Goal: Information Seeking & Learning: Learn about a topic

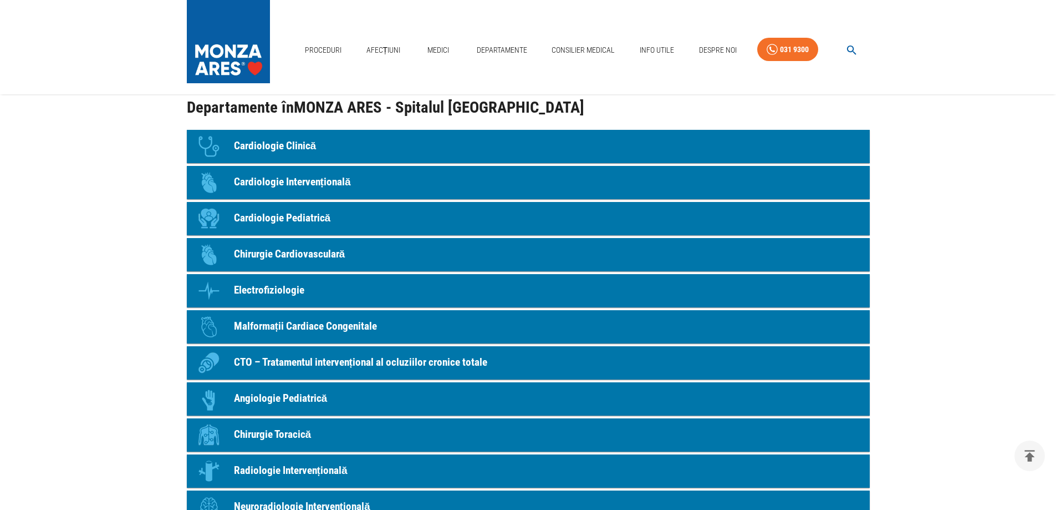
scroll to position [1109, 0]
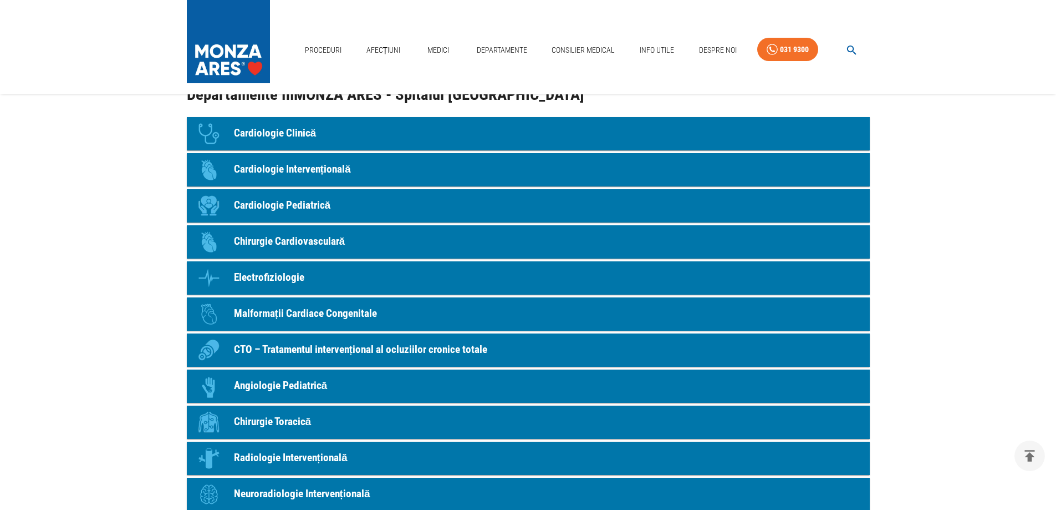
click at [267, 271] on p "Electrofiziologie" at bounding box center [269, 277] width 70 height 16
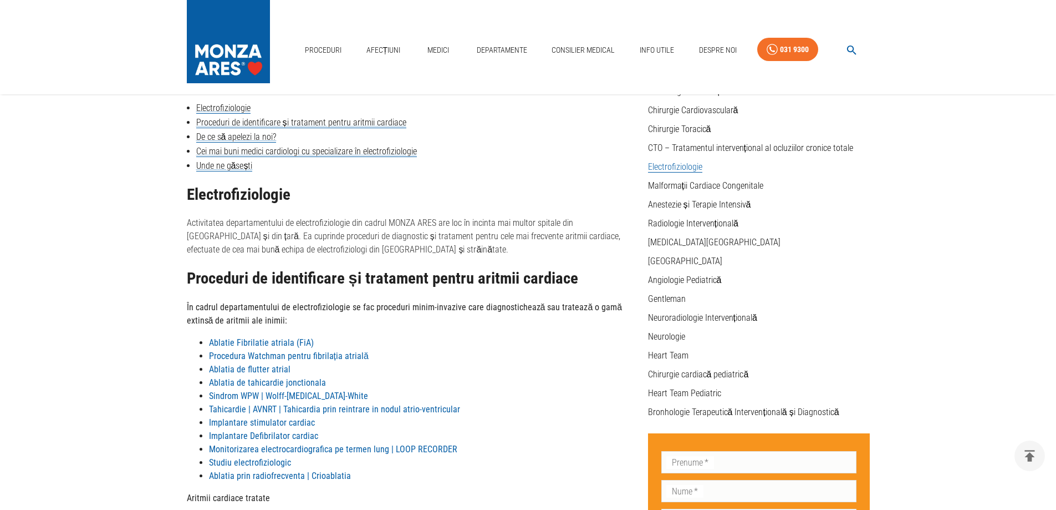
scroll to position [166, 0]
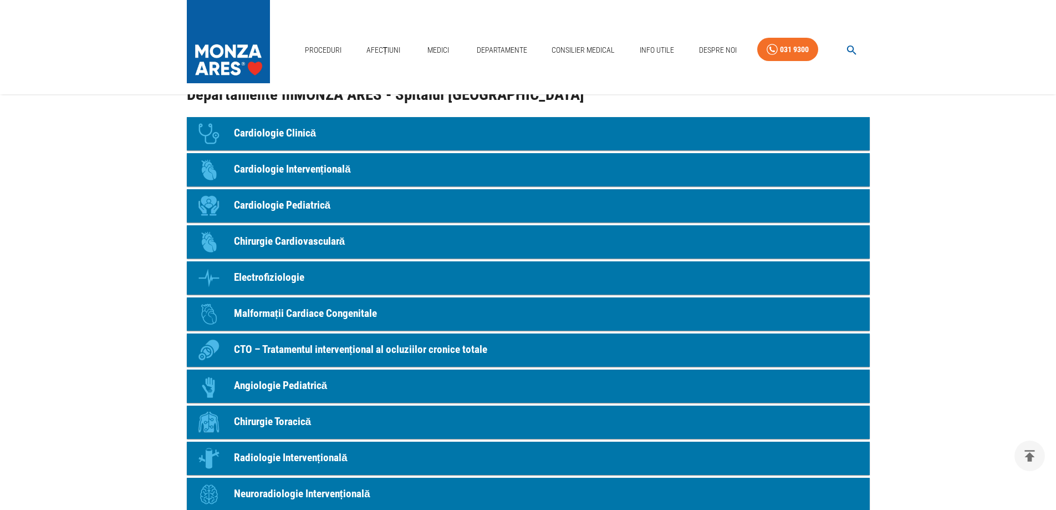
scroll to position [1053, 0]
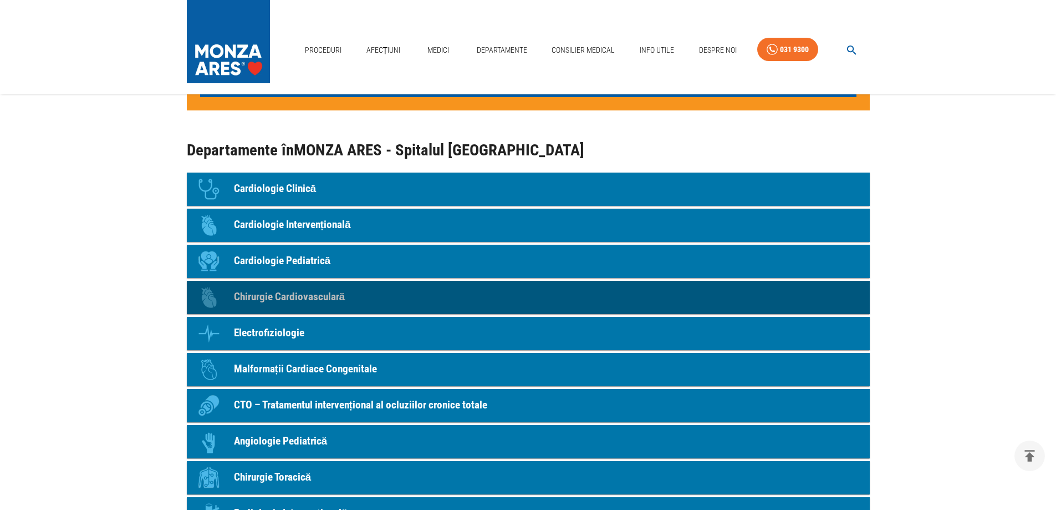
click at [263, 292] on p "Chirurgie Cardiovasculară" at bounding box center [289, 297] width 111 height 16
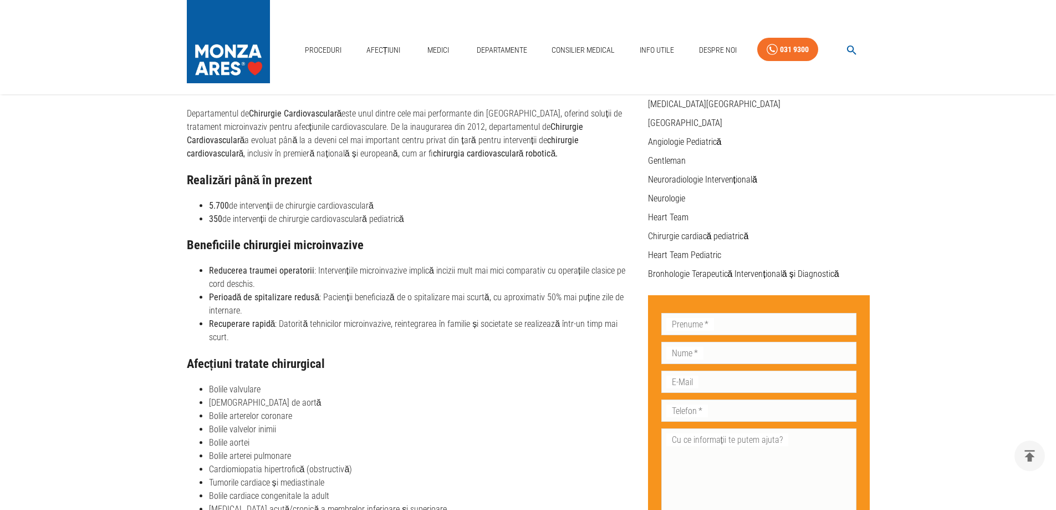
scroll to position [333, 0]
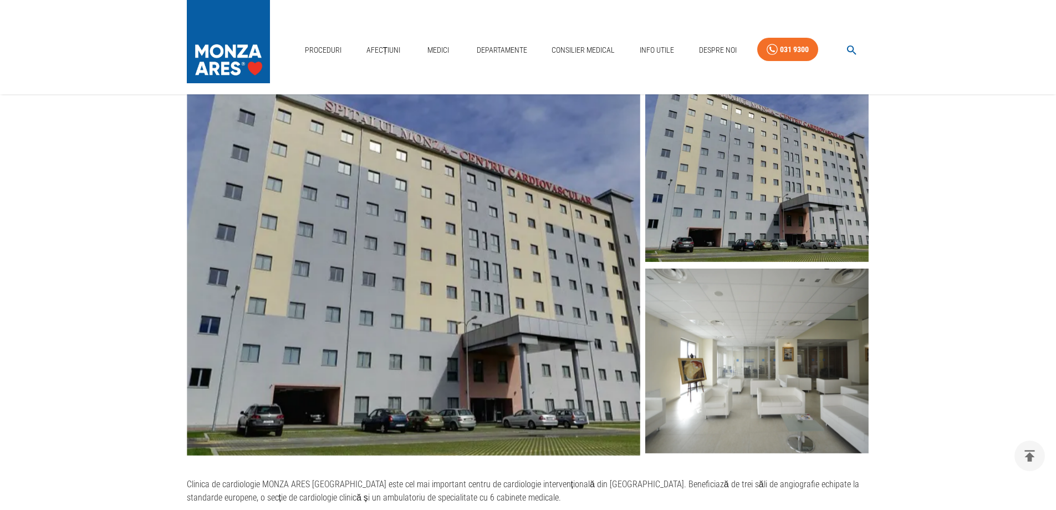
scroll to position [1053, 0]
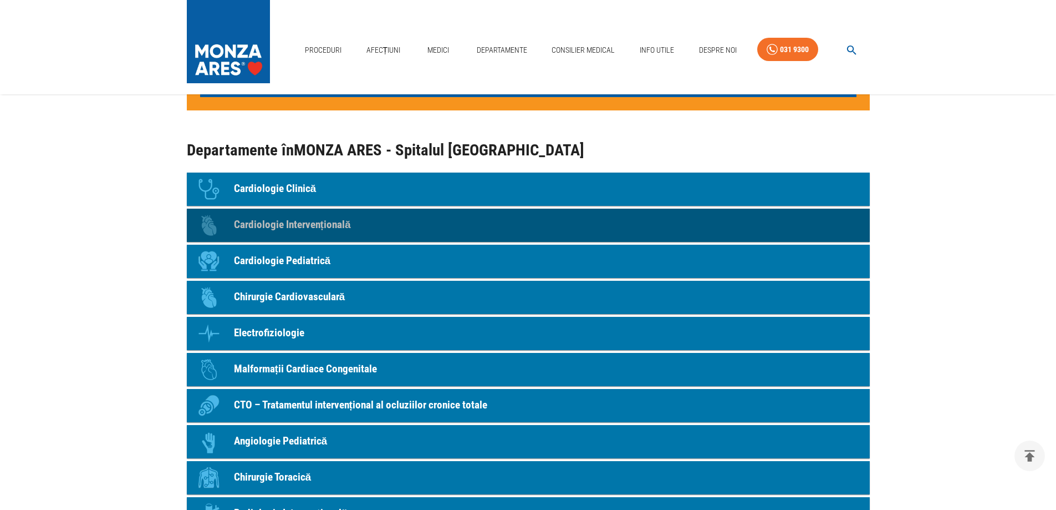
click at [307, 226] on p "Cardiologie Intervențională" at bounding box center [292, 225] width 117 height 16
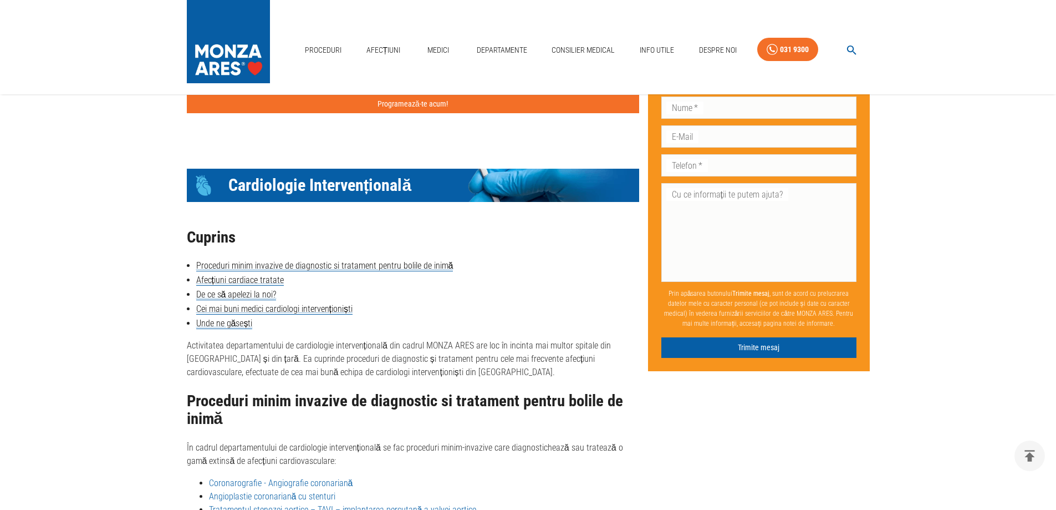
scroll to position [1364, 0]
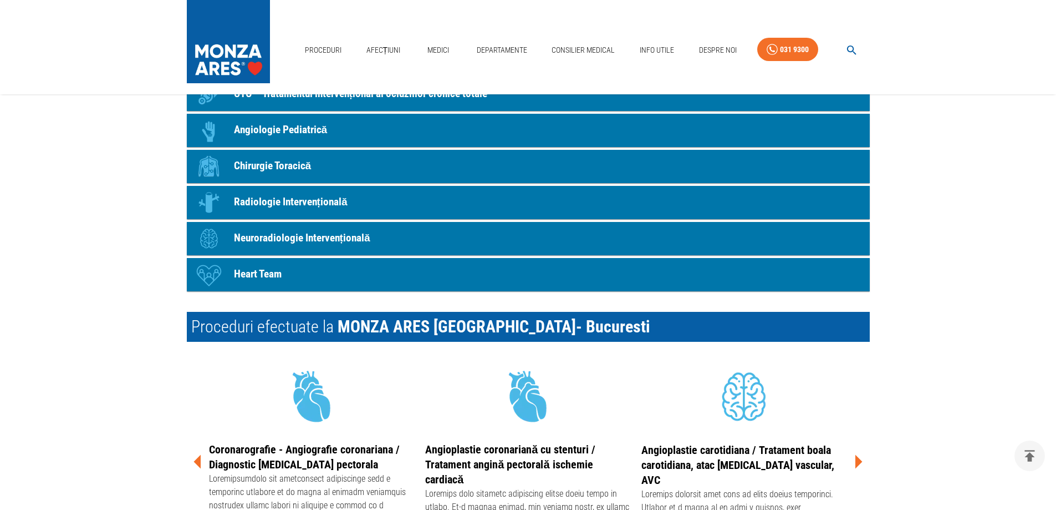
scroll to position [1053, 0]
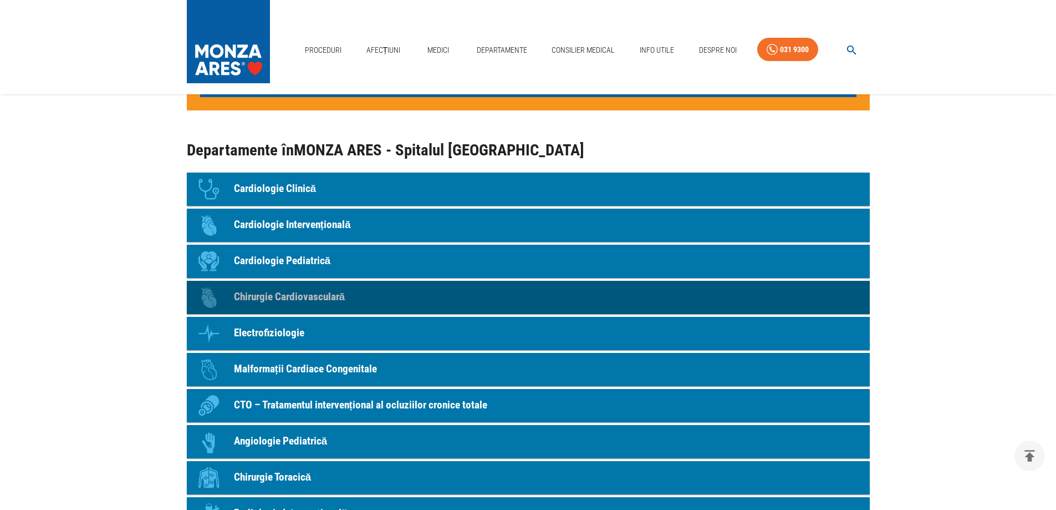
click at [296, 294] on p "Chirurgie Cardiovasculară" at bounding box center [289, 297] width 111 height 16
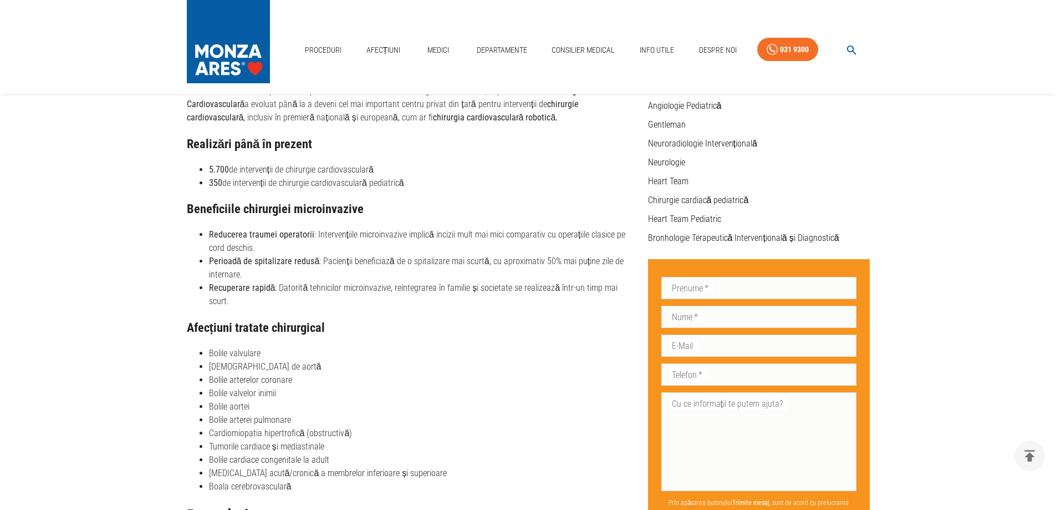
scroll to position [333, 0]
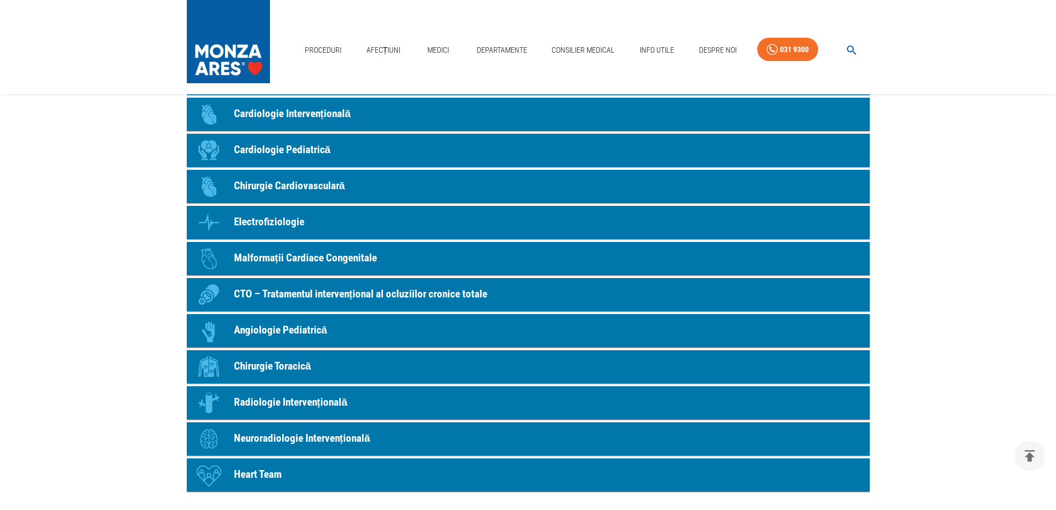
scroll to position [1220, 0]
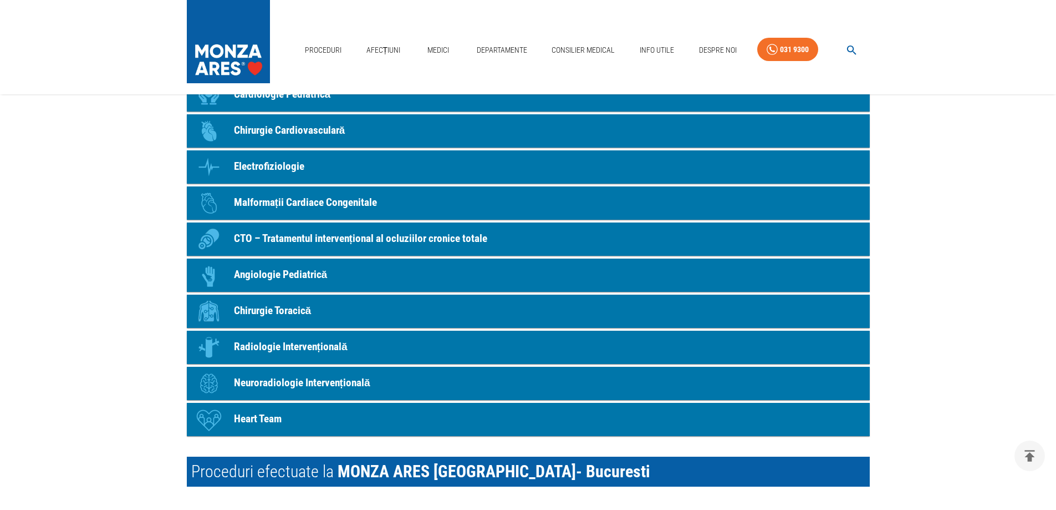
click at [259, 305] on p "Chirurgie Toracică" at bounding box center [273, 311] width 78 height 16
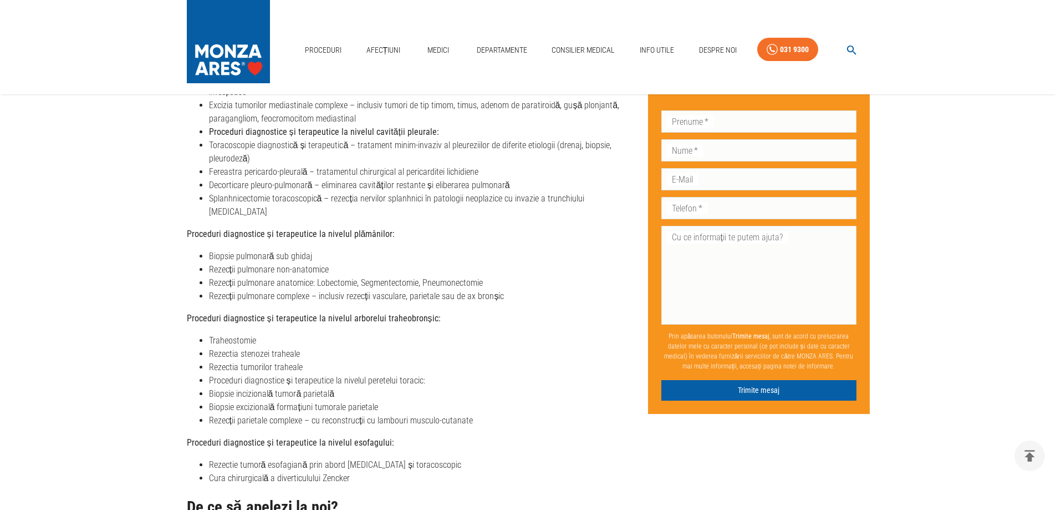
scroll to position [499, 0]
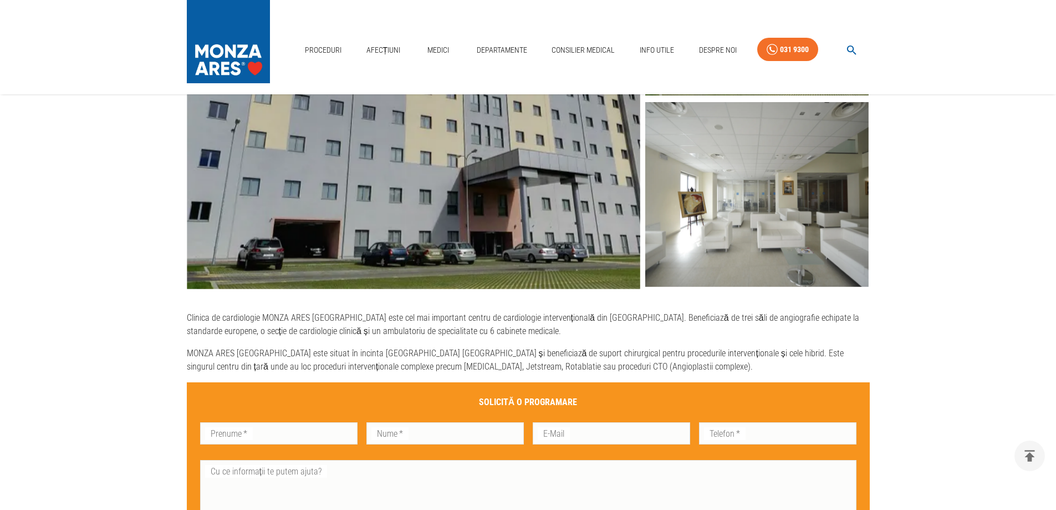
scroll to position [1220, 0]
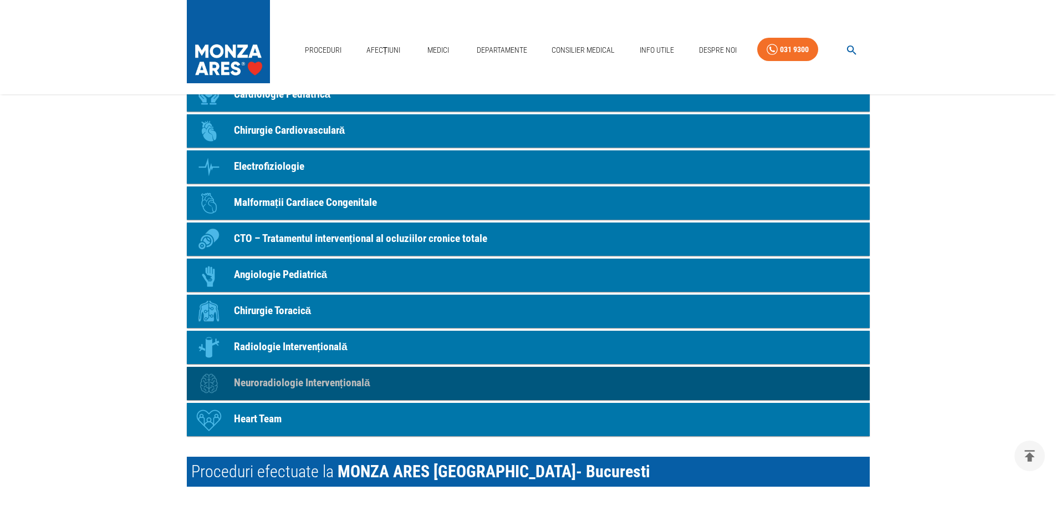
click at [303, 382] on p "Neuroradiologie Intervențională" at bounding box center [302, 383] width 136 height 16
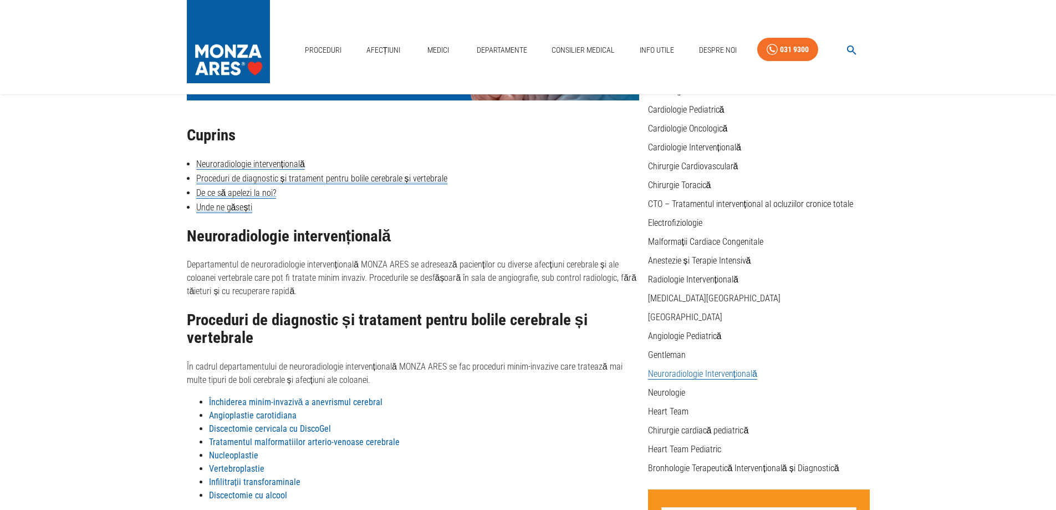
scroll to position [111, 0]
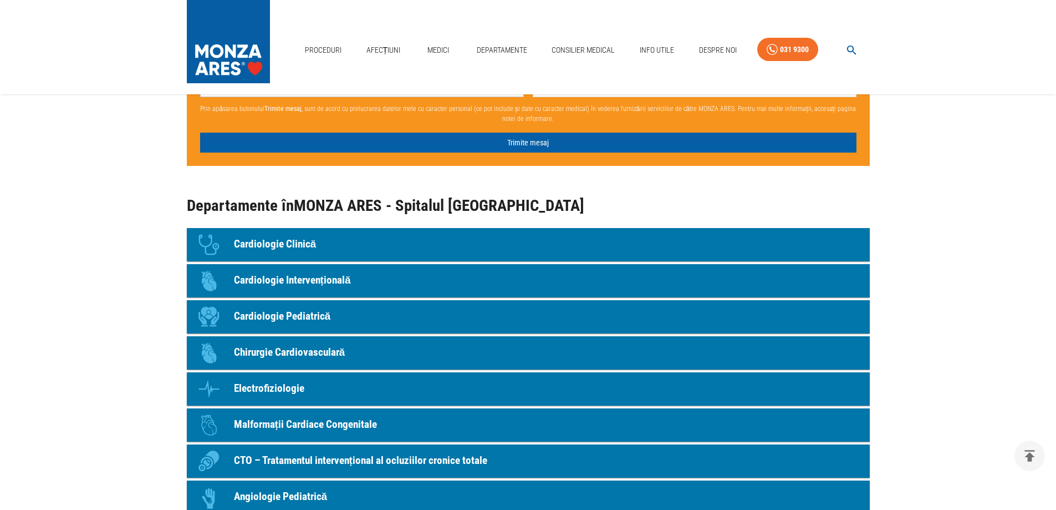
scroll to position [1053, 0]
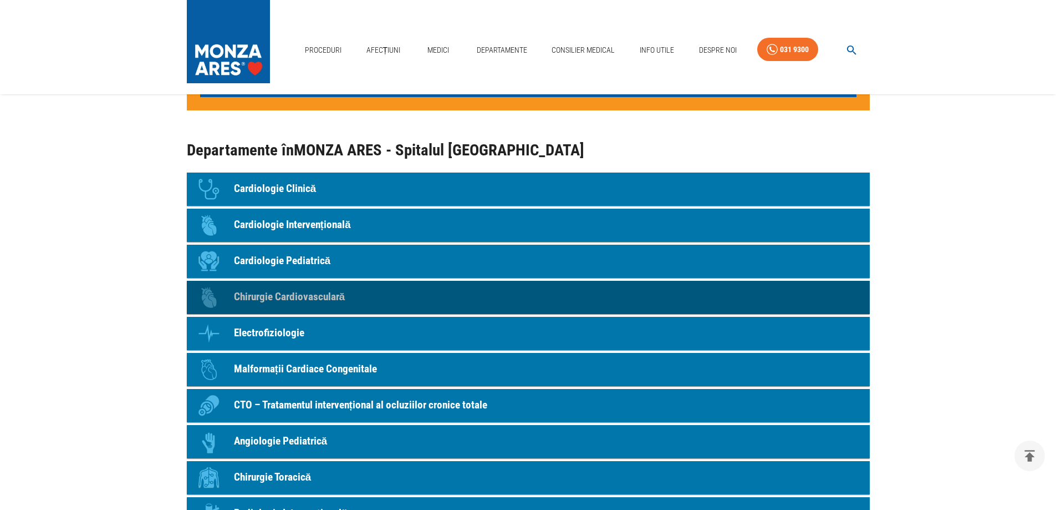
click at [299, 301] on p "Chirurgie Cardiovasculară" at bounding box center [289, 297] width 111 height 16
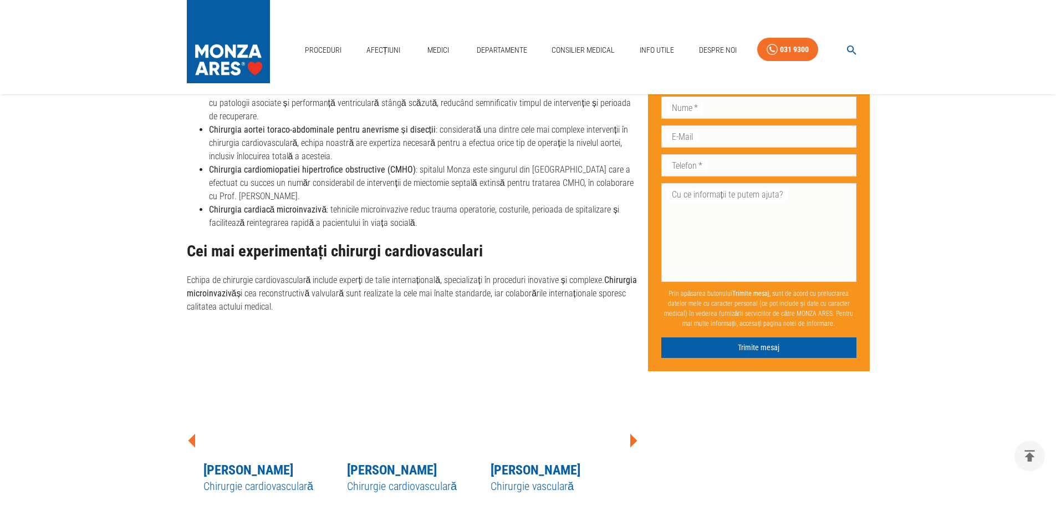
scroll to position [1053, 0]
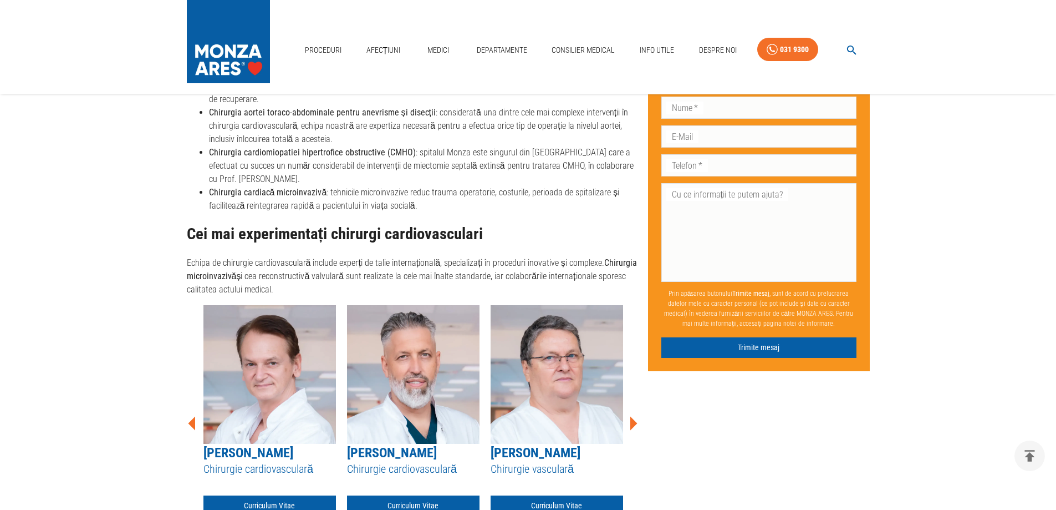
click at [636, 419] on icon at bounding box center [633, 423] width 7 height 14
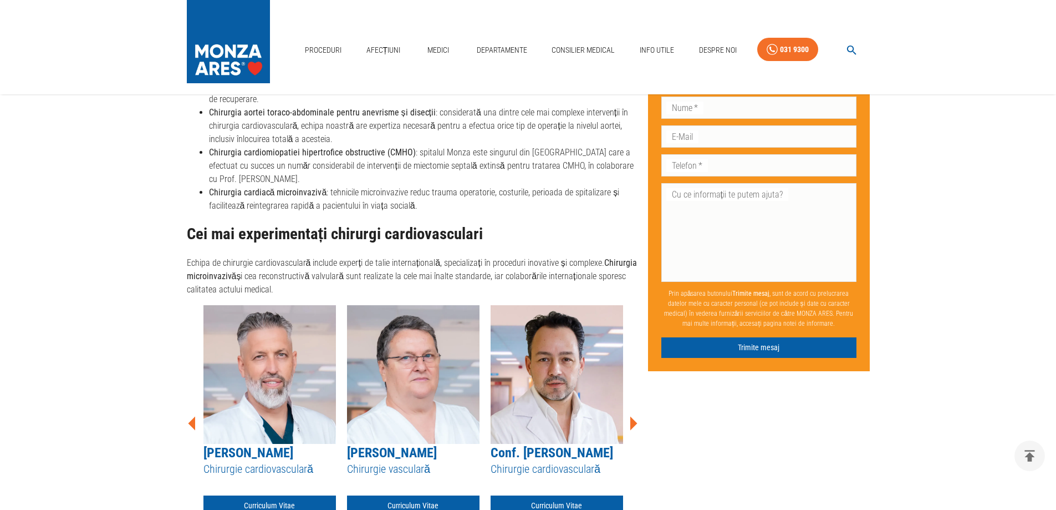
click at [636, 419] on icon at bounding box center [633, 423] width 7 height 14
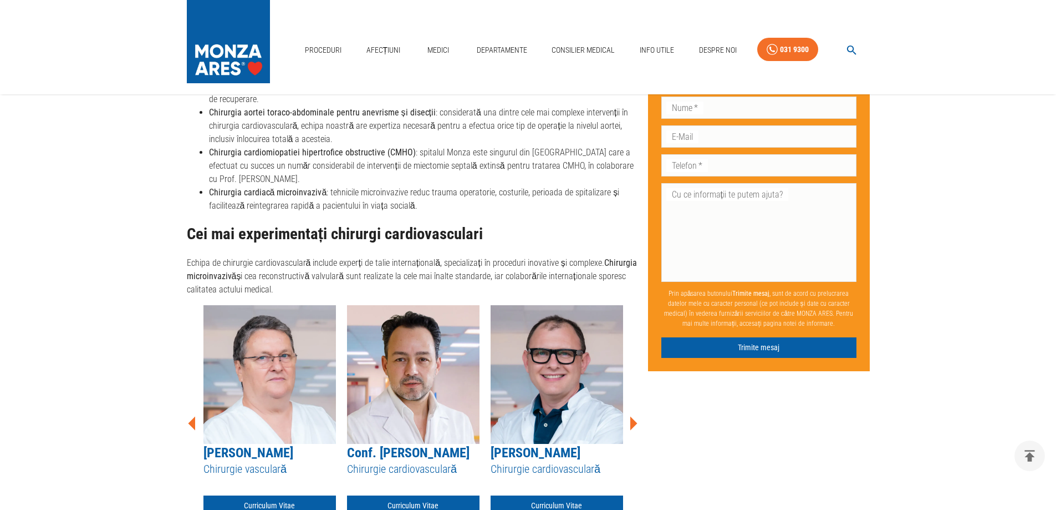
click at [636, 419] on icon at bounding box center [633, 423] width 7 height 14
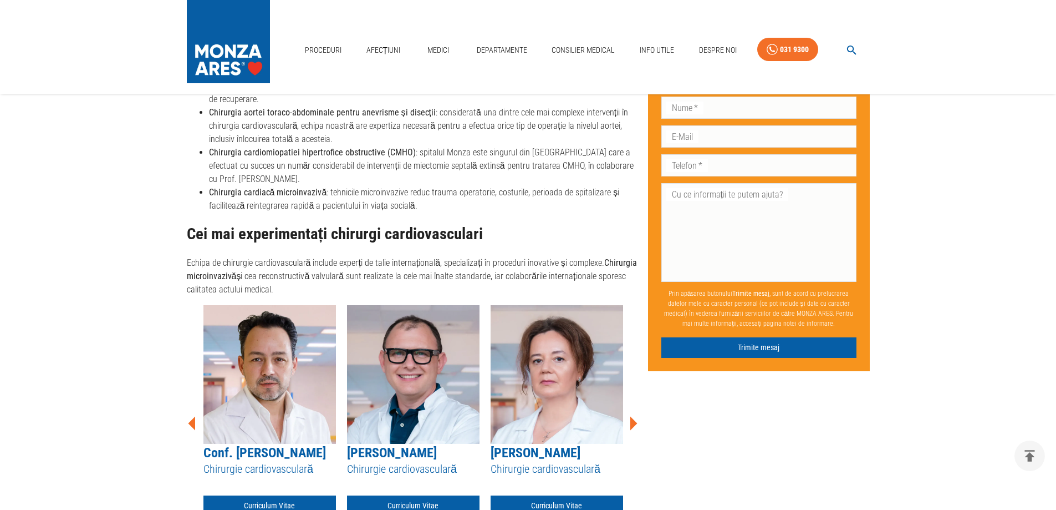
click at [636, 419] on icon at bounding box center [633, 423] width 7 height 14
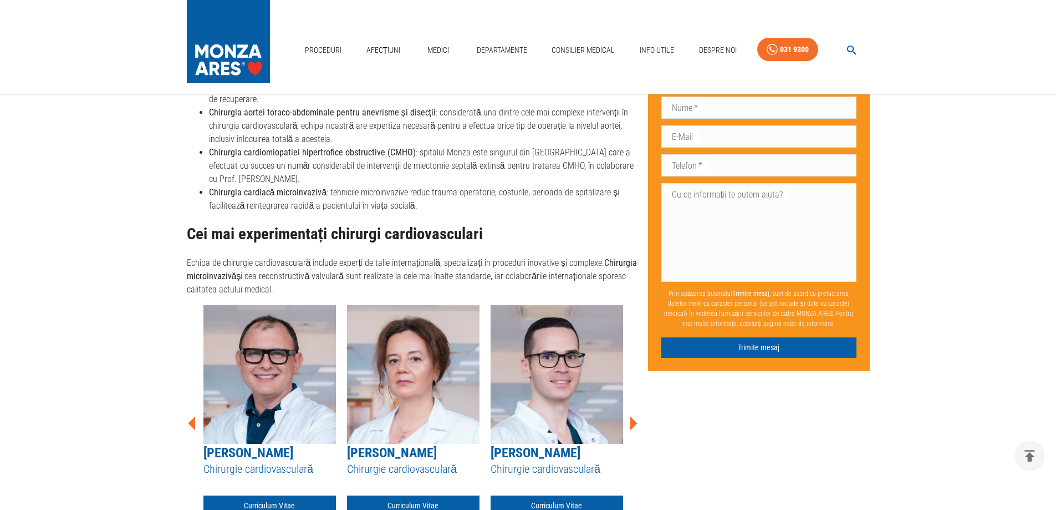
click at [636, 419] on icon at bounding box center [633, 423] width 7 height 14
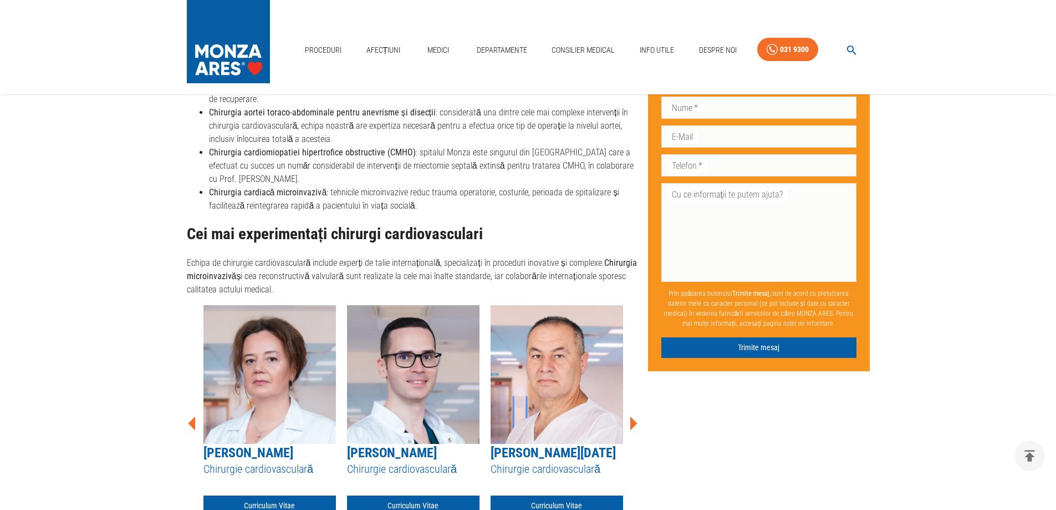
click at [636, 419] on icon at bounding box center [633, 423] width 7 height 14
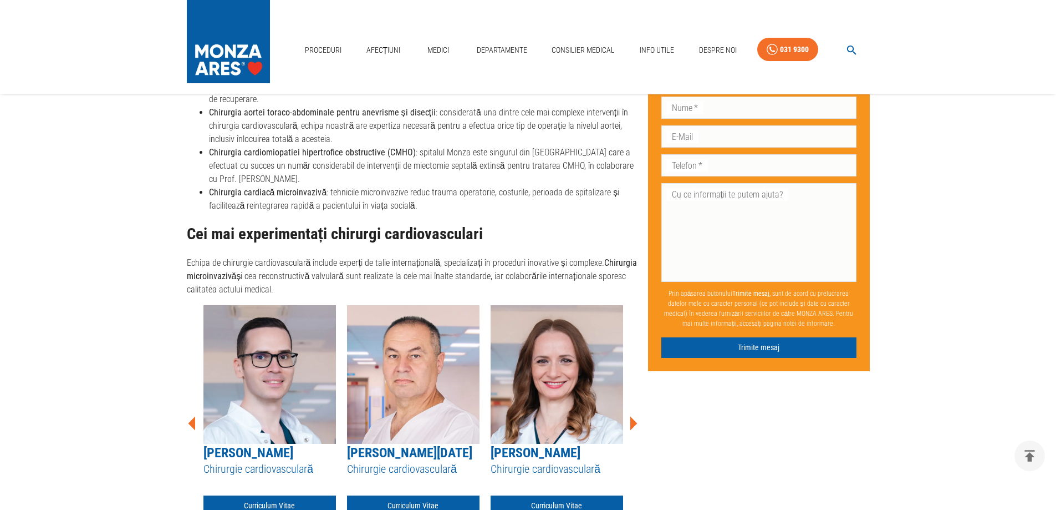
click at [636, 419] on icon at bounding box center [633, 423] width 7 height 14
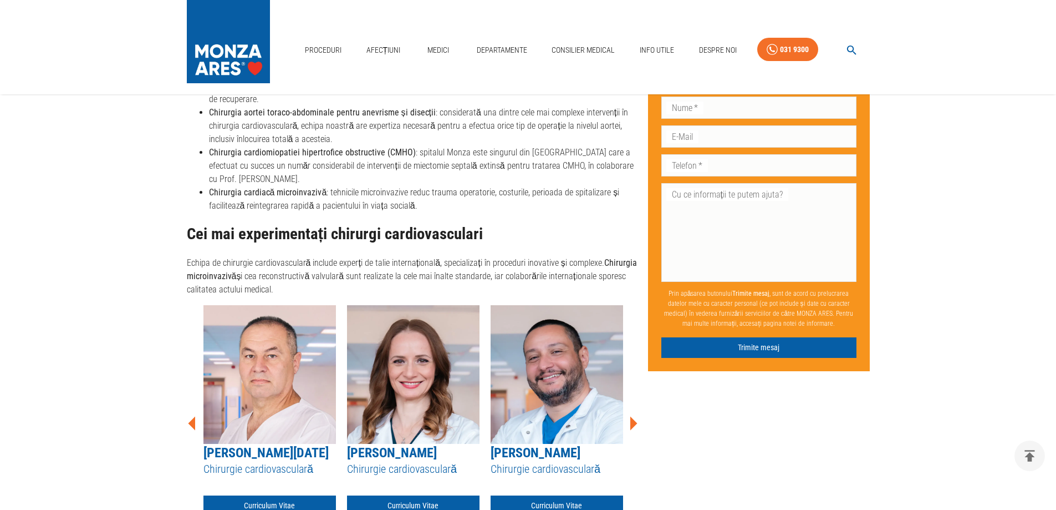
click at [636, 419] on icon at bounding box center [633, 423] width 7 height 14
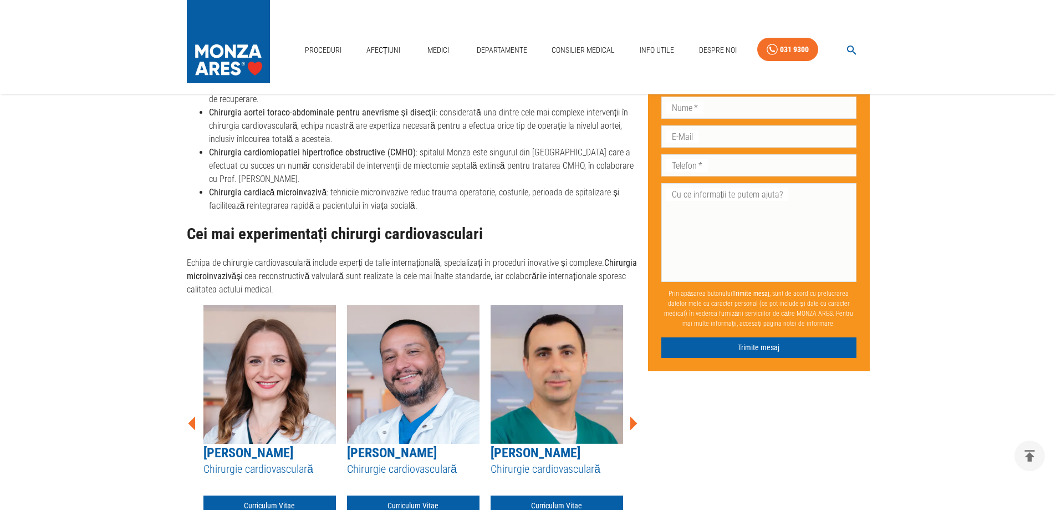
click at [636, 419] on icon at bounding box center [633, 423] width 7 height 14
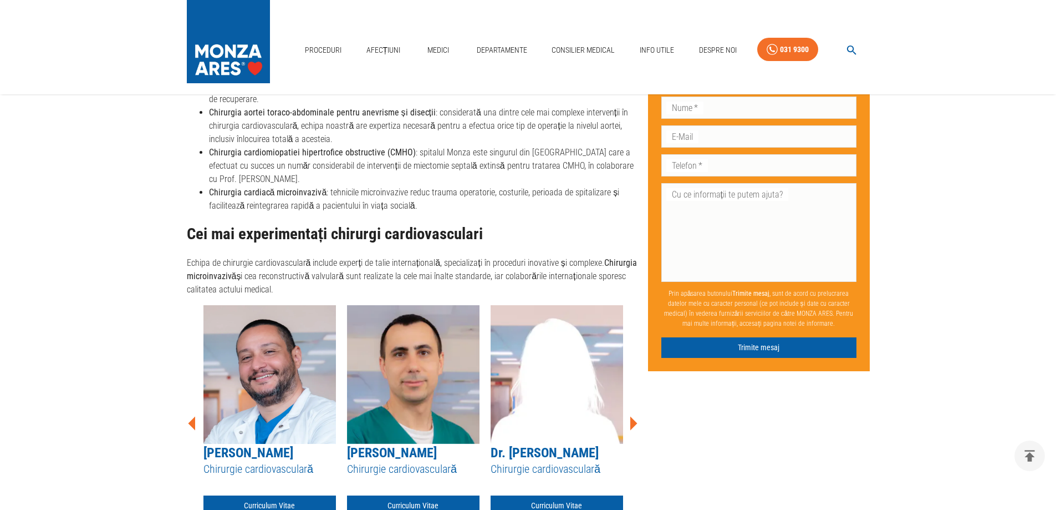
click at [636, 419] on icon at bounding box center [633, 423] width 7 height 14
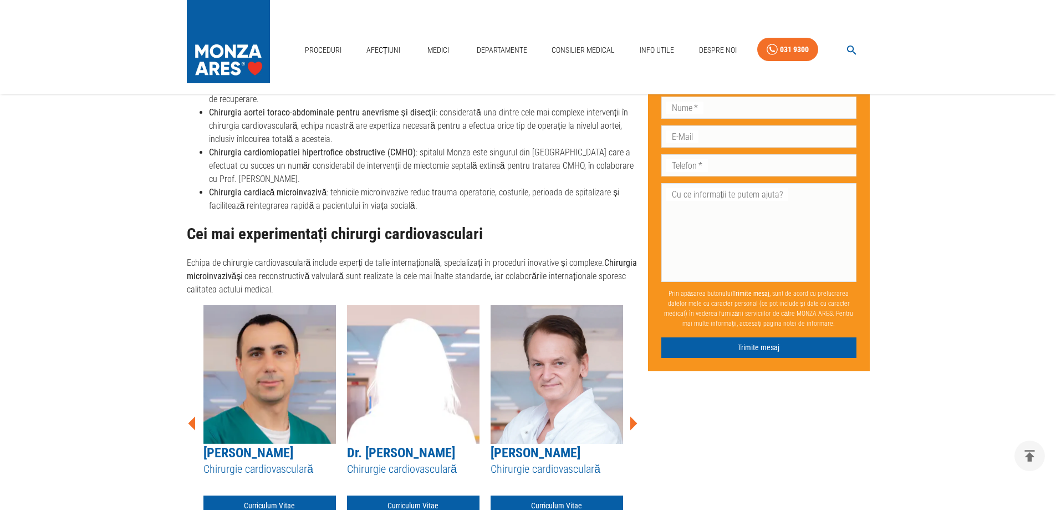
click at [636, 419] on icon at bounding box center [633, 423] width 7 height 14
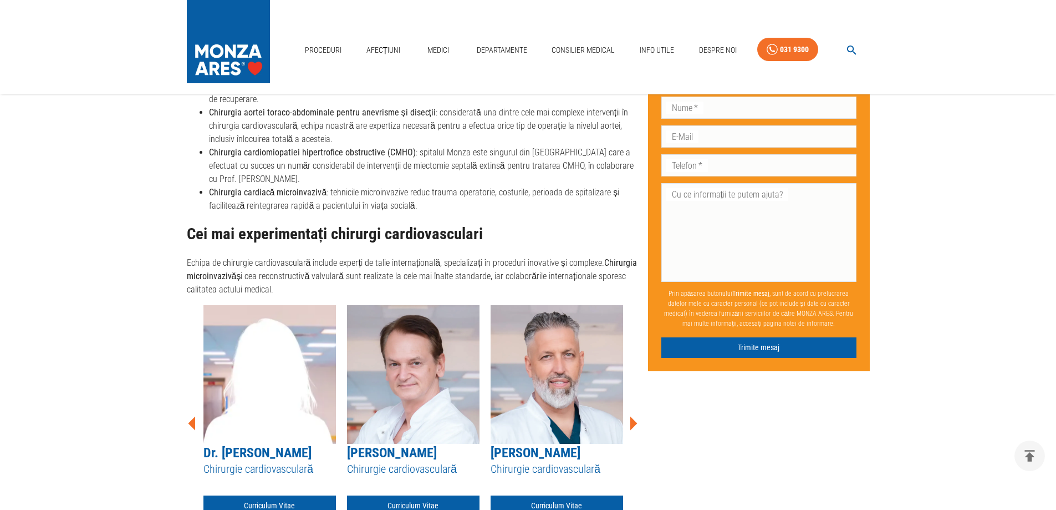
click at [636, 419] on icon at bounding box center [633, 423] width 7 height 14
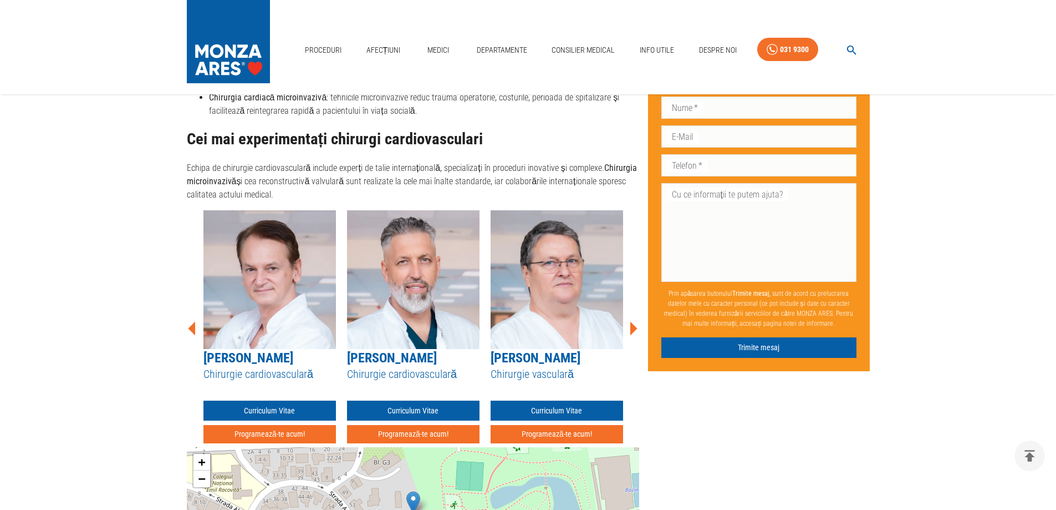
scroll to position [998, 0]
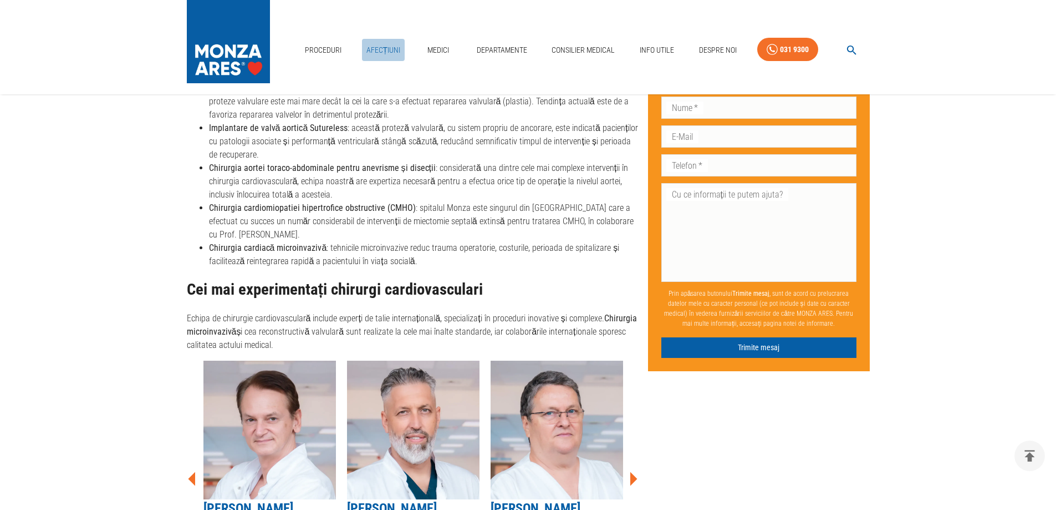
click at [384, 44] on link "Afecțiuni" at bounding box center [383, 50] width 43 height 23
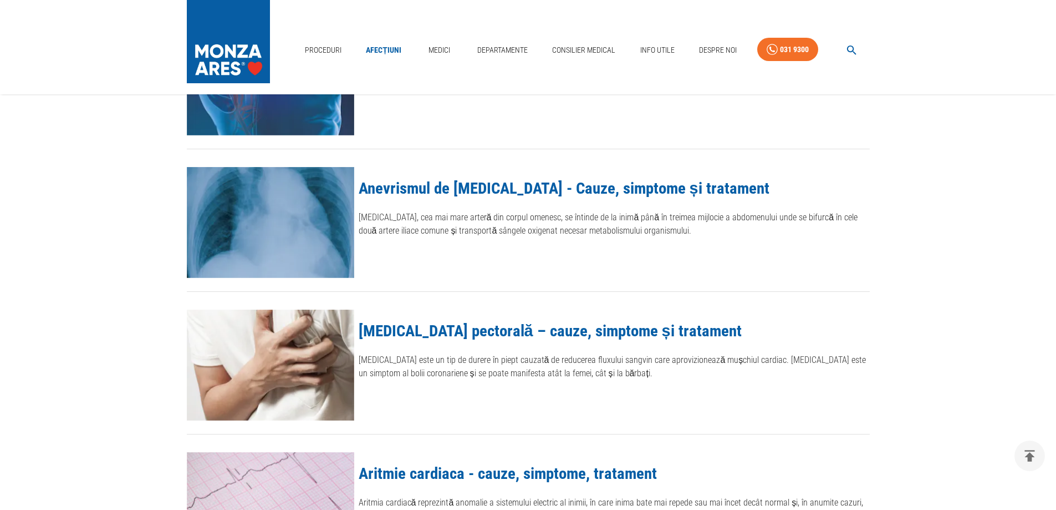
scroll to position [499, 0]
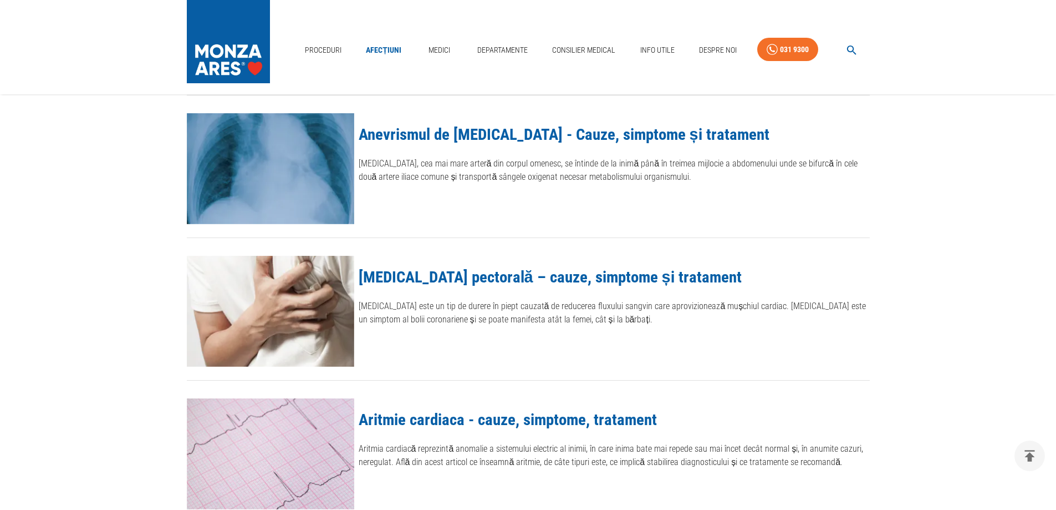
click at [543, 133] on link "Anevrismul de [MEDICAL_DATA] - Cauze, simptome și tratament" at bounding box center [564, 134] width 411 height 19
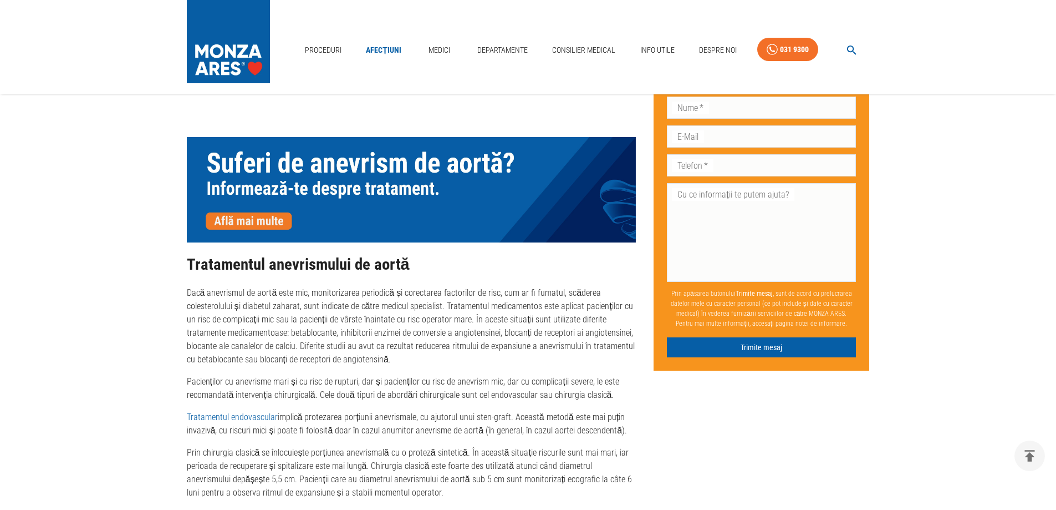
scroll to position [1663, 0]
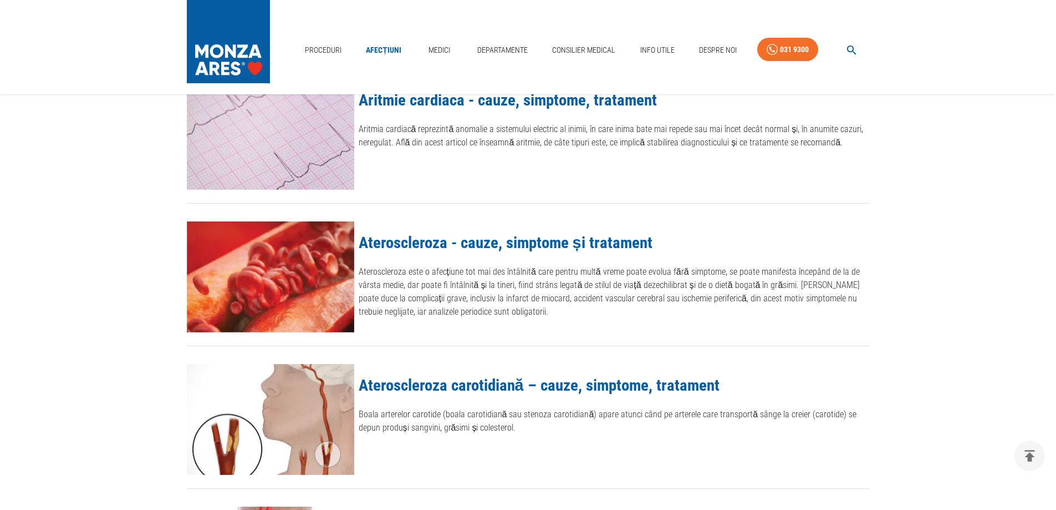
scroll to position [832, 0]
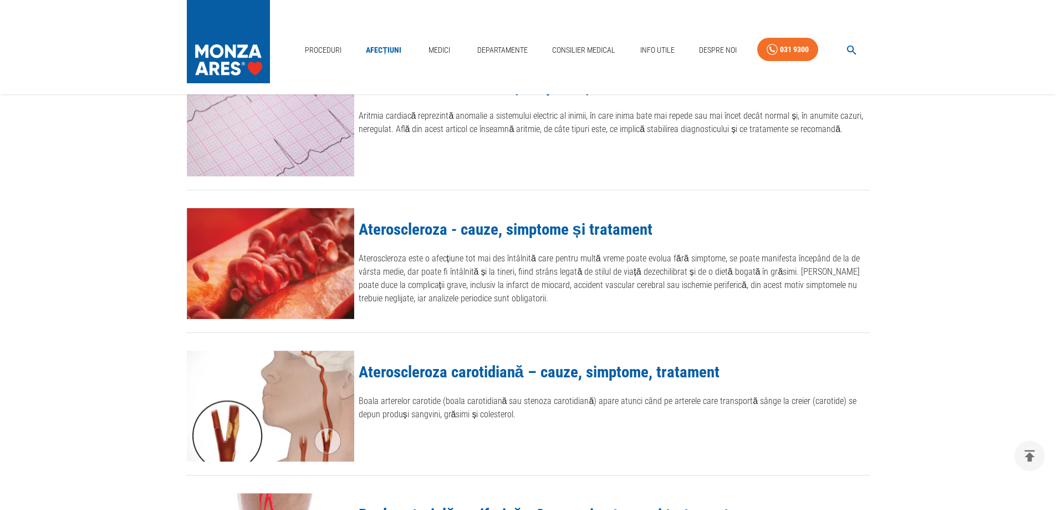
click at [485, 230] on link "Ateroscleroza - cauze, simptome și tratament" at bounding box center [506, 229] width 294 height 19
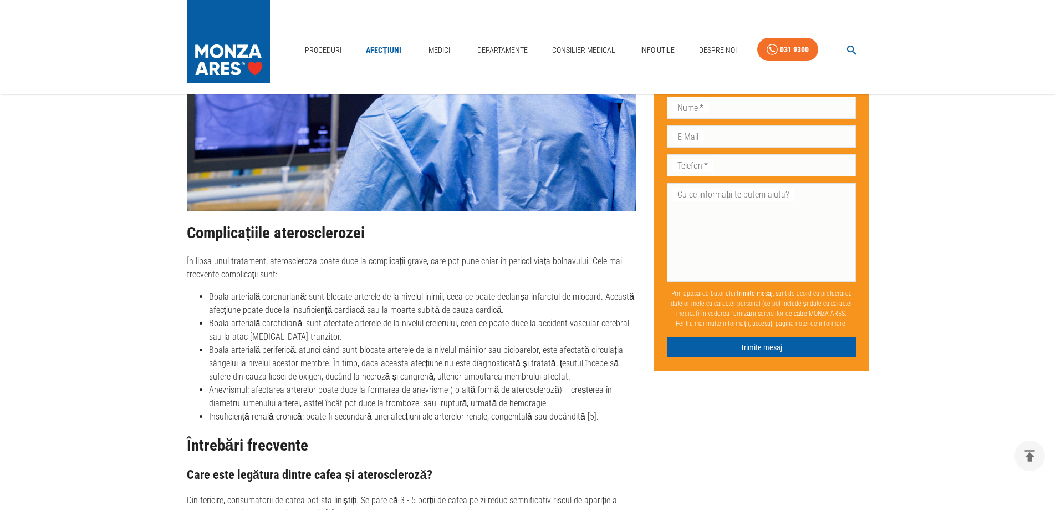
scroll to position [2565, 0]
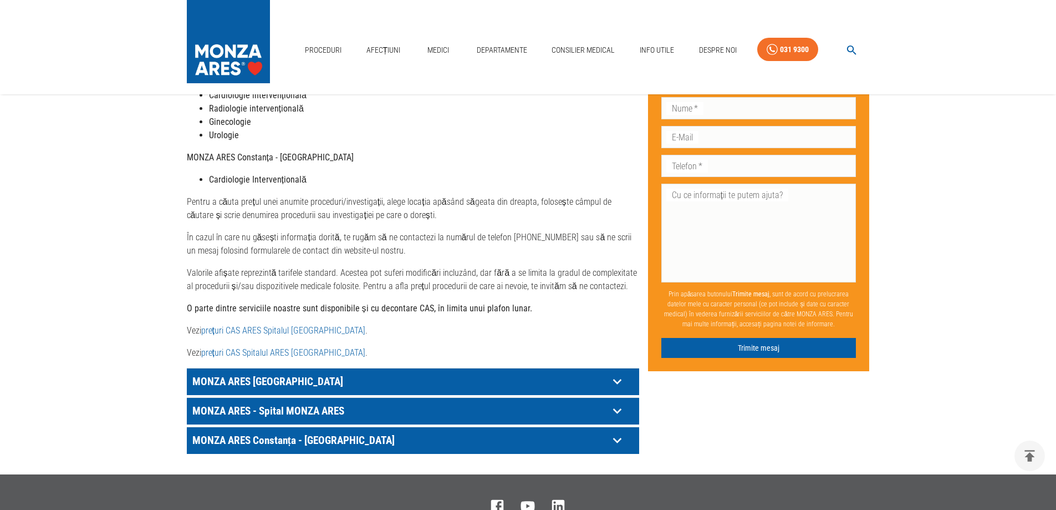
scroll to position [444, 0]
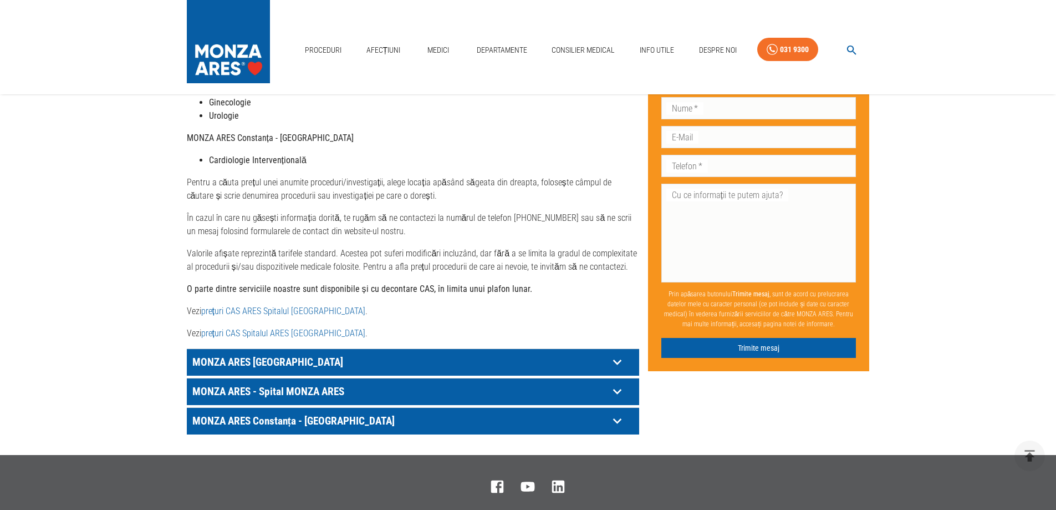
click at [616, 353] on icon at bounding box center [617, 361] width 17 height 17
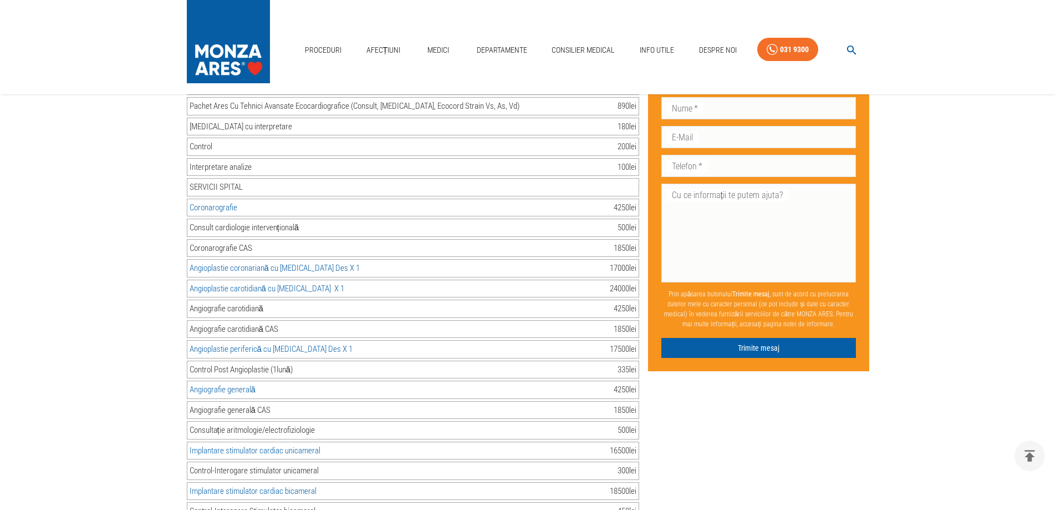
scroll to position [1386, 0]
